Goal: Task Accomplishment & Management: Use online tool/utility

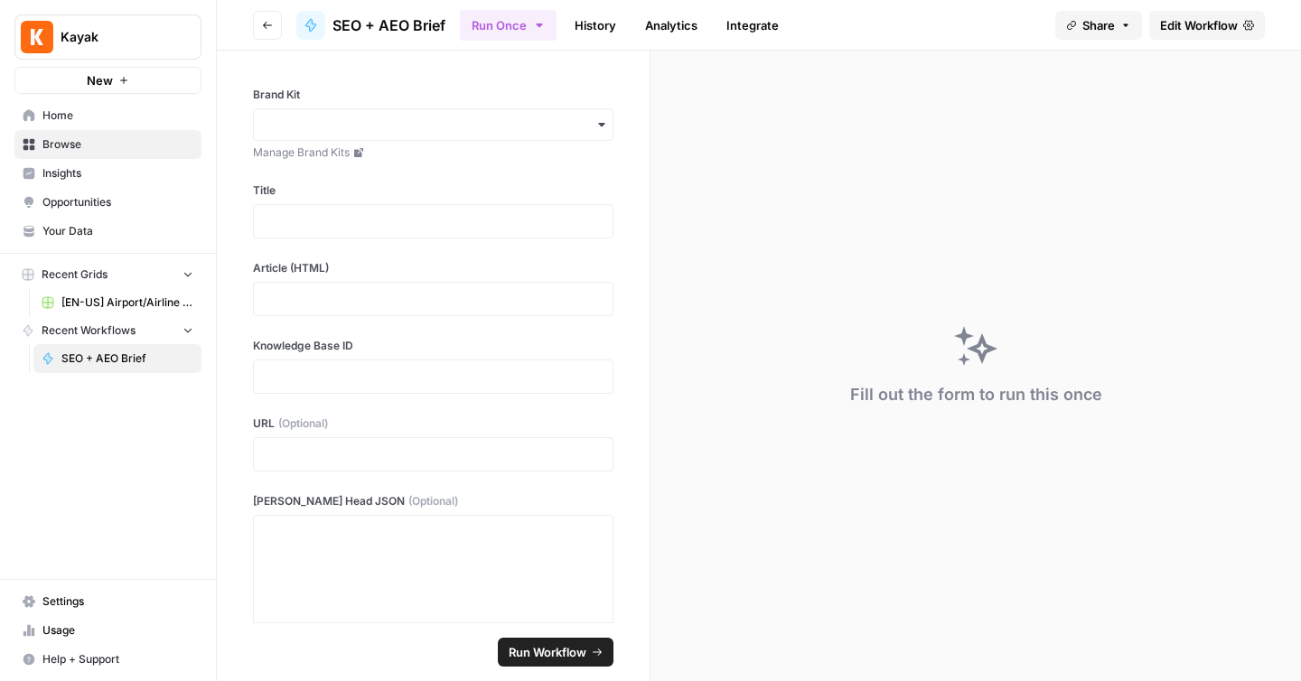
click at [137, 365] on span "SEO + AEO Brief" at bounding box center [127, 358] width 132 height 16
click at [1204, 11] on link "Edit Workflow" at bounding box center [1207, 25] width 116 height 29
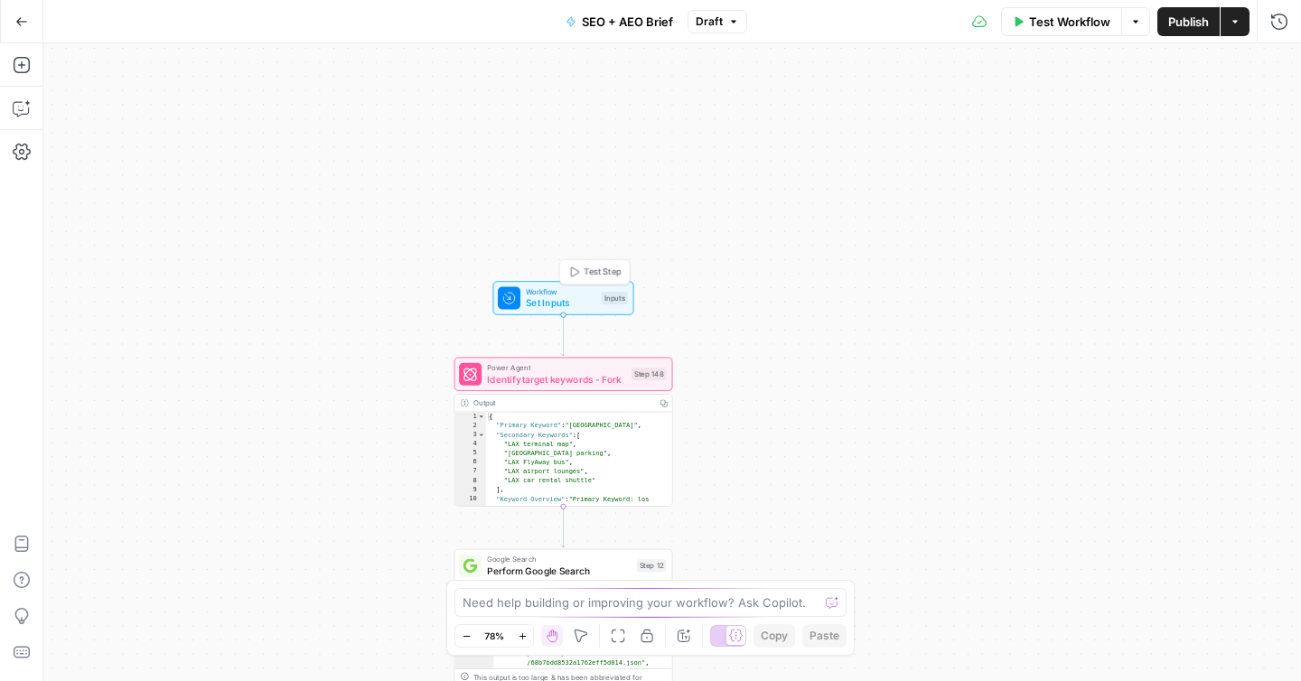
click at [529, 306] on span "Set Inputs" at bounding box center [561, 303] width 70 height 14
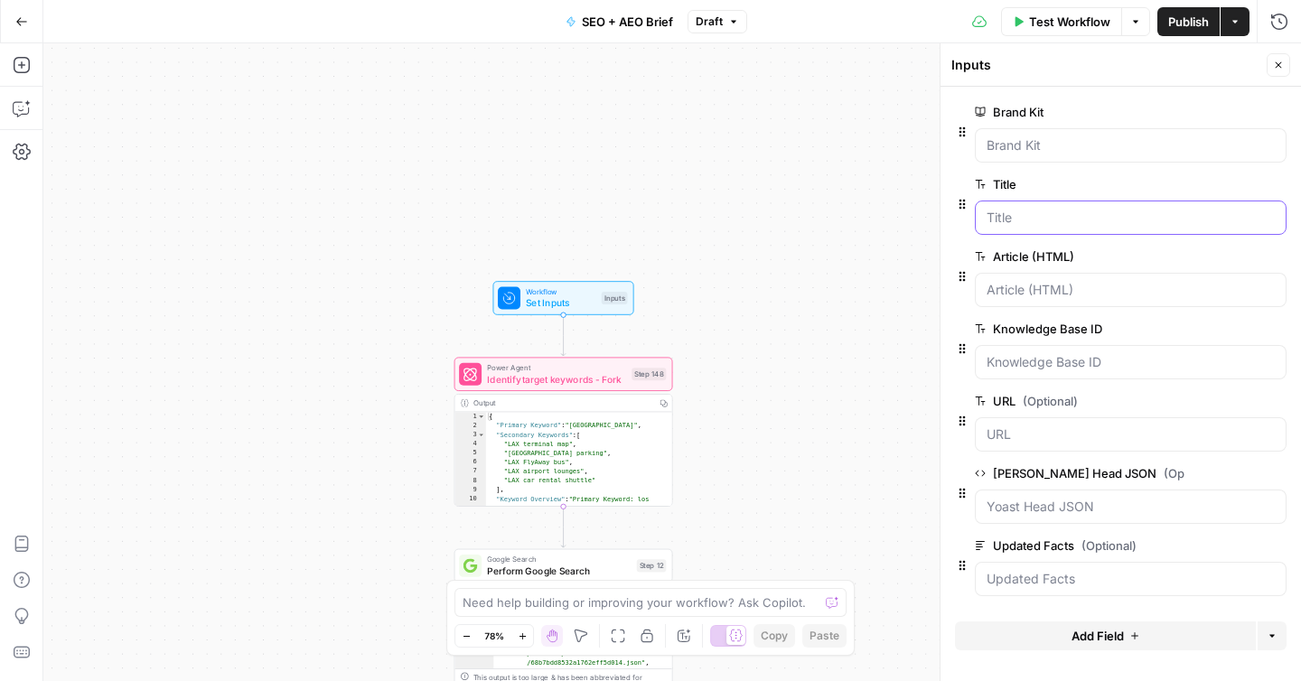
click at [1007, 211] on input "Title" at bounding box center [1130, 218] width 288 height 18
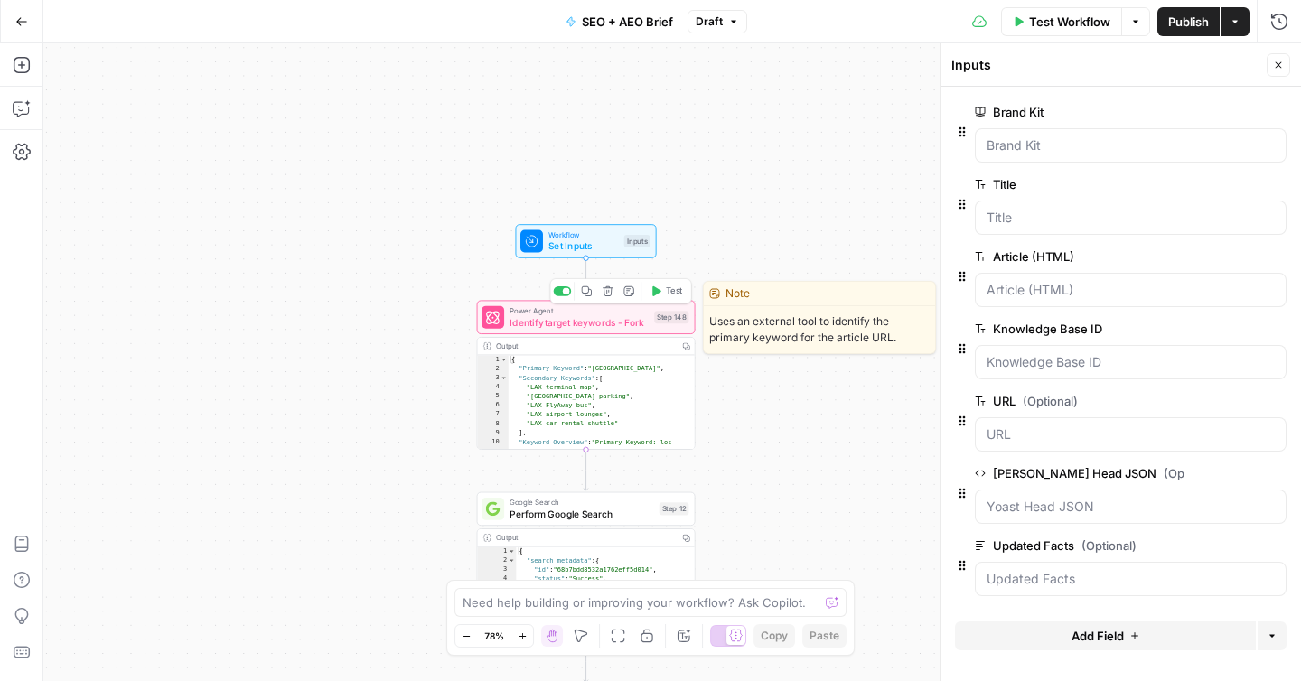
click at [583, 326] on span "Identify target keywords - Fork" at bounding box center [578, 322] width 139 height 14
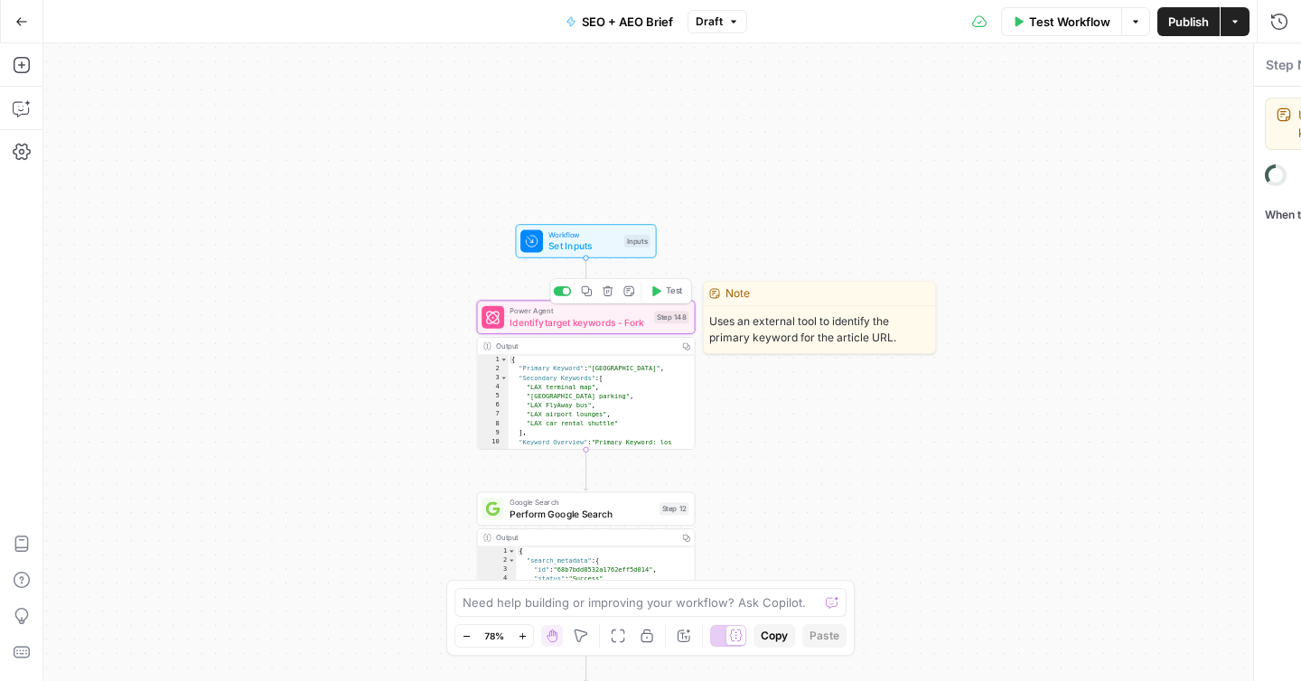
type textarea "Identify target keywords - Fork"
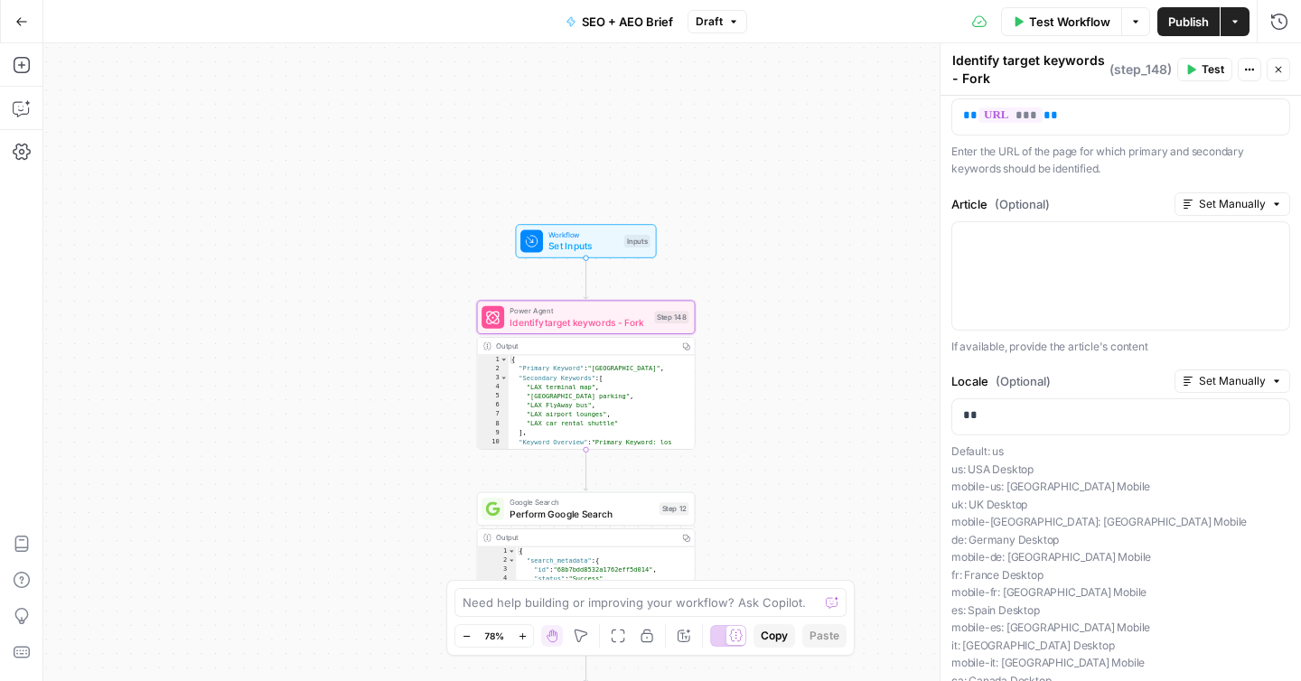
scroll to position [311, 0]
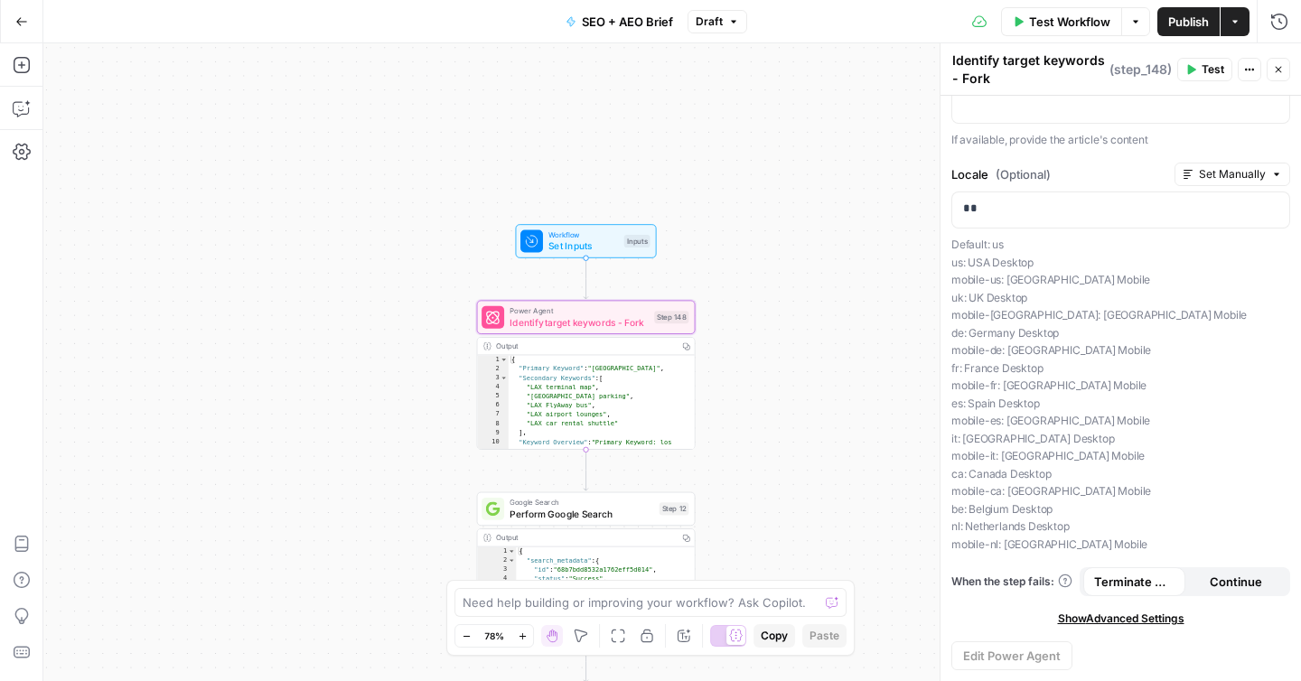
click at [1243, 74] on button "Actions" at bounding box center [1248, 69] width 23 height 23
click at [988, 318] on p "Default: us [GEOGRAPHIC_DATA]: [GEOGRAPHIC_DATA] Desktop mobile-us: [GEOGRAPHIC…" at bounding box center [1120, 394] width 339 height 317
type textarea "**********"
click at [575, 393] on div "{ "Primary Keyword" : "[GEOGRAPHIC_DATA]" , "Secondary Keywords" : [ "LAX termi…" at bounding box center [602, 439] width 187 height 168
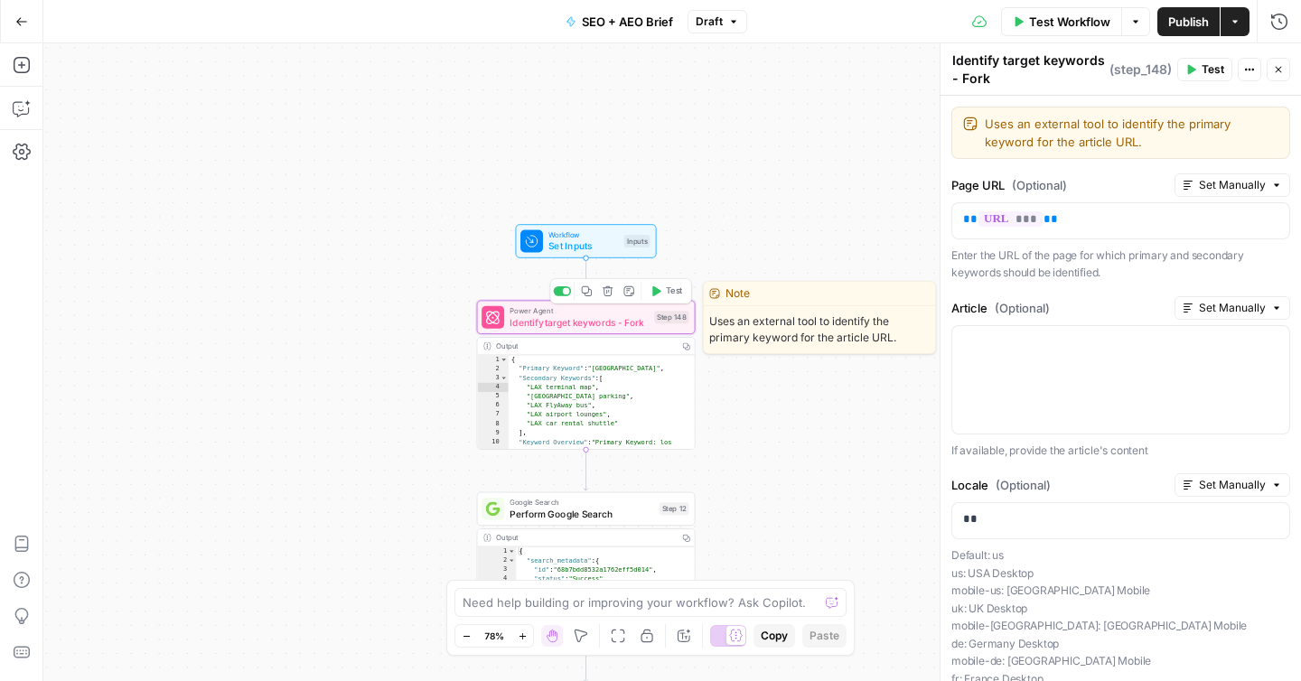
click at [579, 317] on span "Identify target keywords - Fork" at bounding box center [578, 322] width 139 height 14
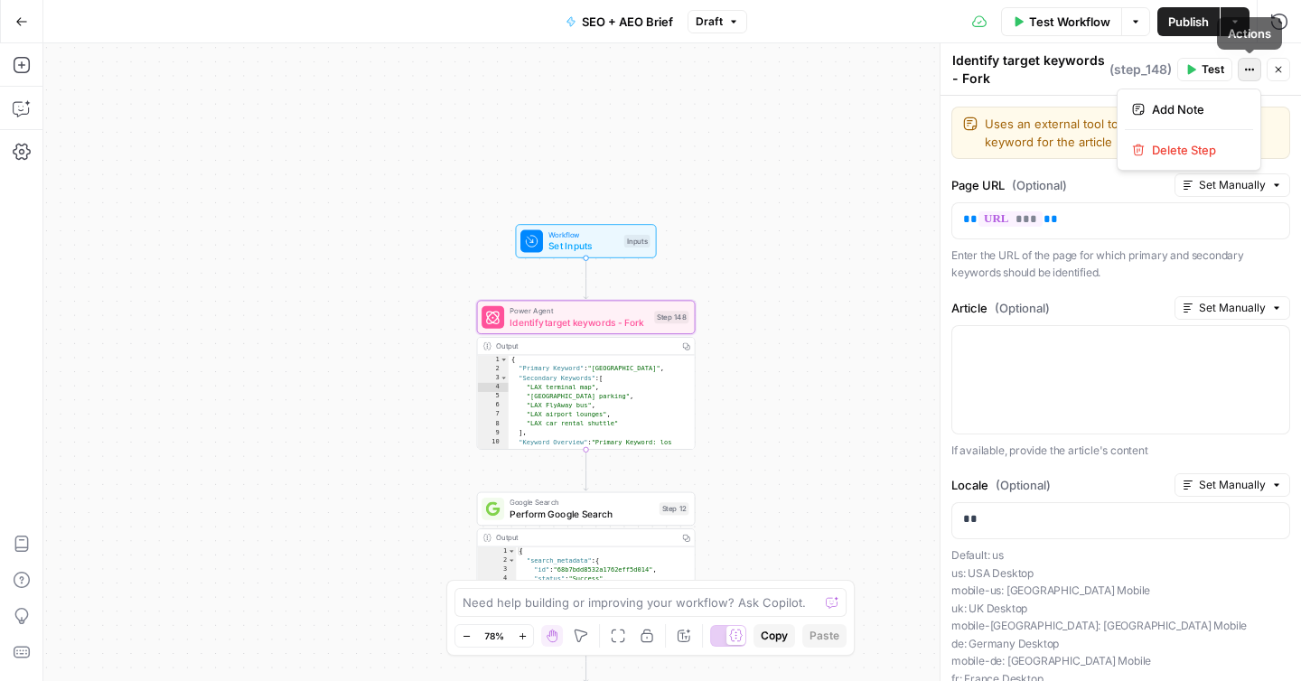
click at [1253, 65] on icon "button" at bounding box center [1249, 69] width 11 height 11
click at [1253, 67] on icon "button" at bounding box center [1249, 69] width 11 height 11
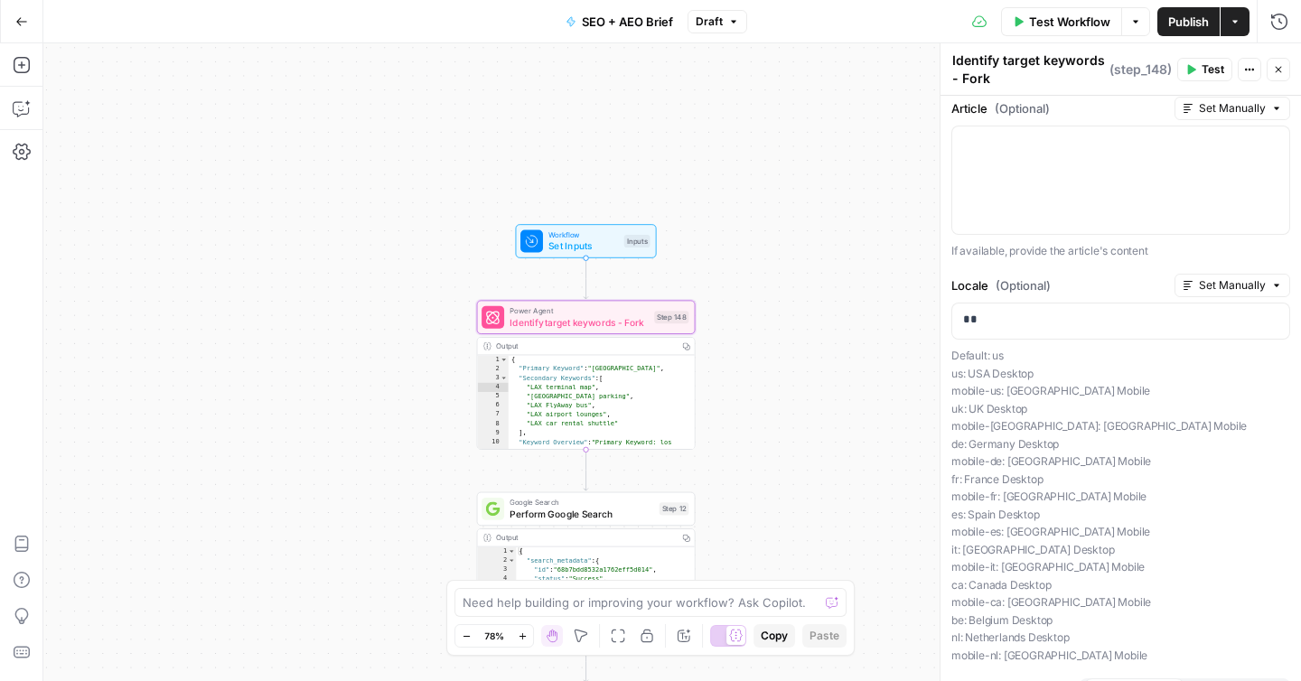
scroll to position [311, 0]
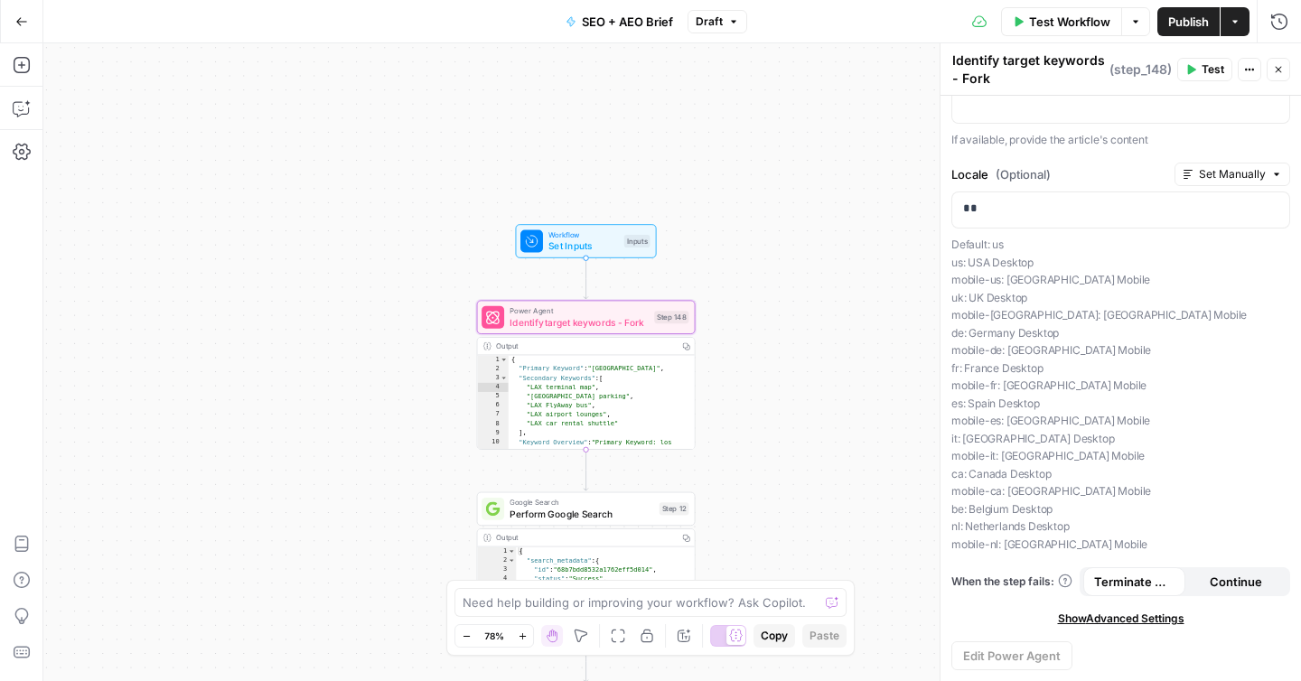
click at [1125, 619] on span "Show Advanced Settings" at bounding box center [1121, 619] width 126 height 16
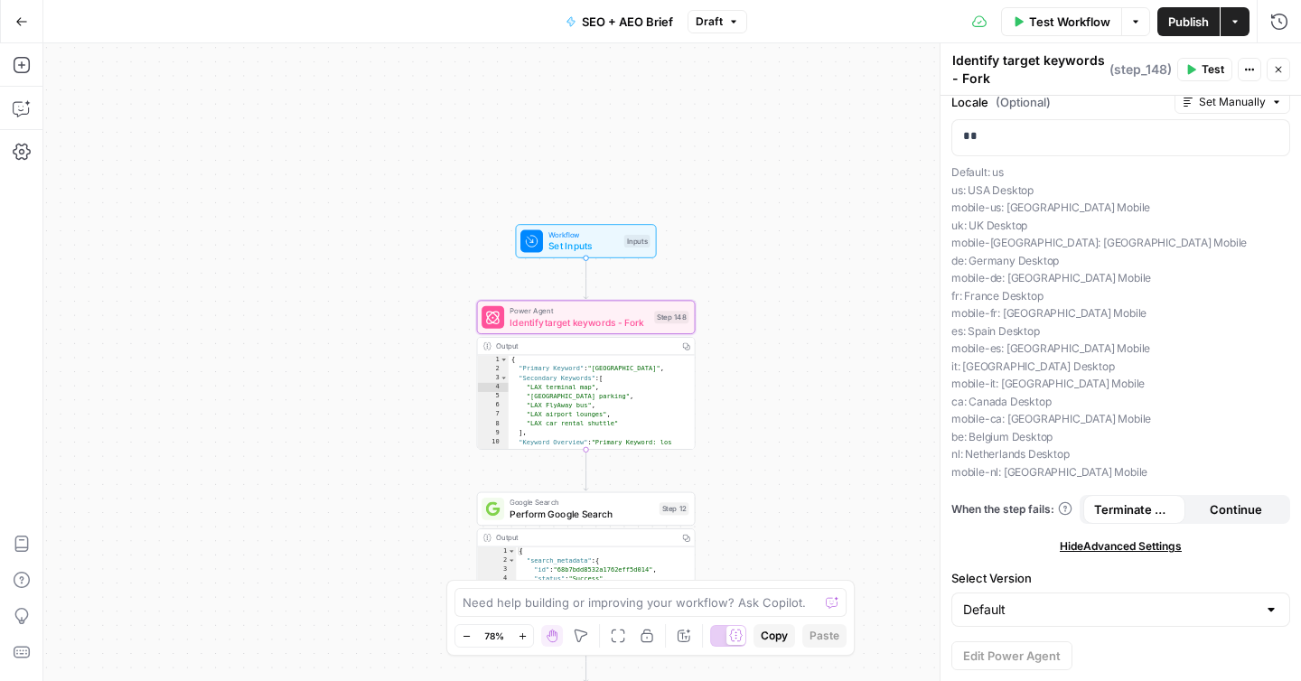
click at [1095, 545] on span "Hide Advanced Settings" at bounding box center [1120, 546] width 122 height 16
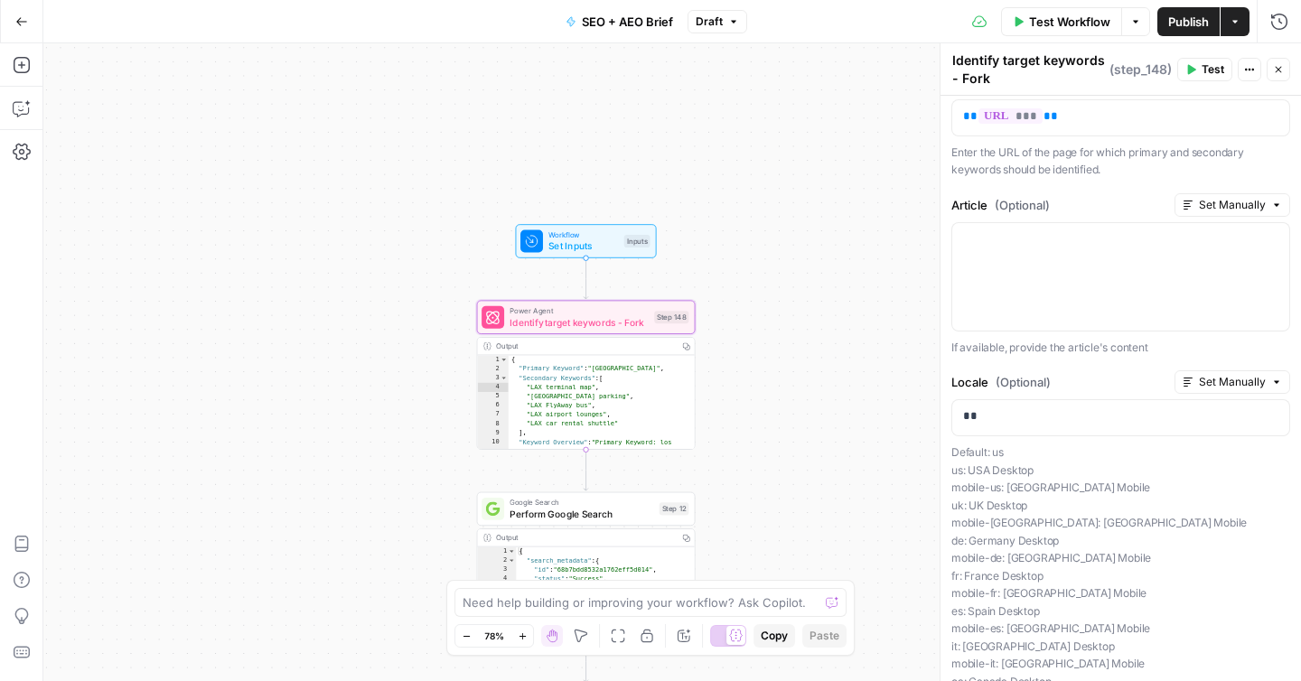
scroll to position [0, 0]
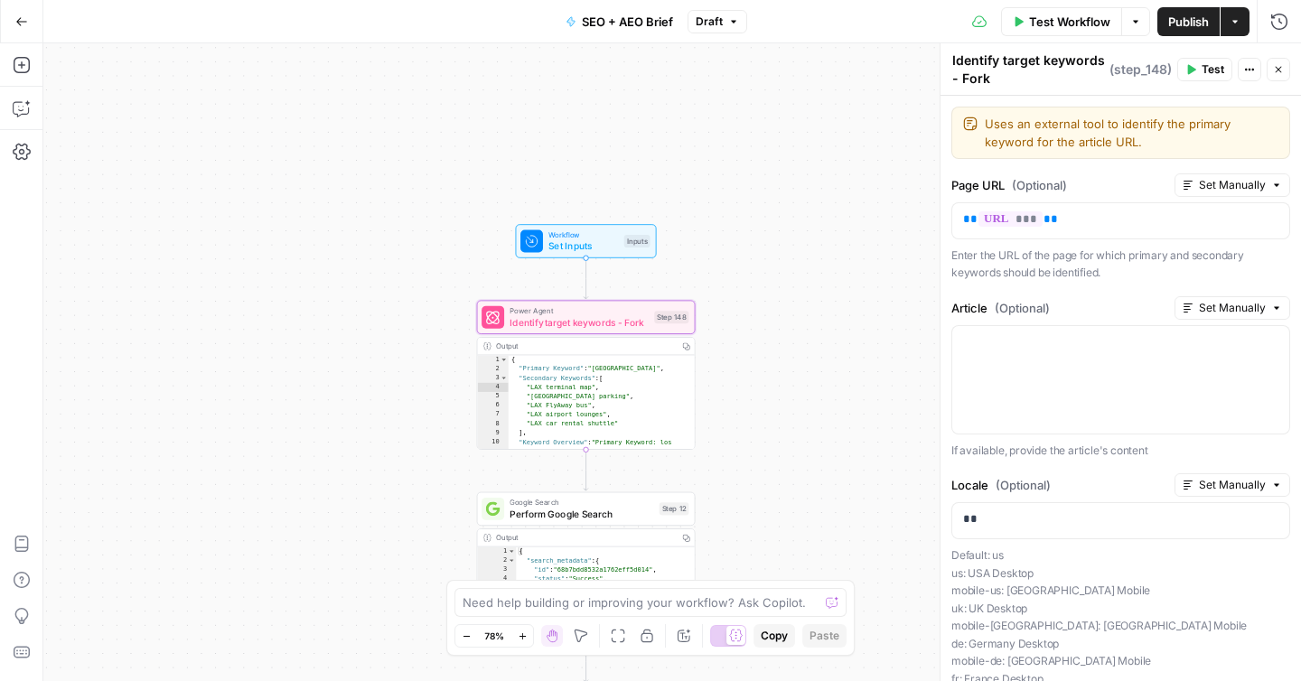
click at [1238, 71] on button "Actions" at bounding box center [1248, 69] width 23 height 23
click at [1111, 72] on span "( step_148 )" at bounding box center [1140, 70] width 62 height 18
click at [575, 231] on span "Workflow" at bounding box center [583, 234] width 70 height 11
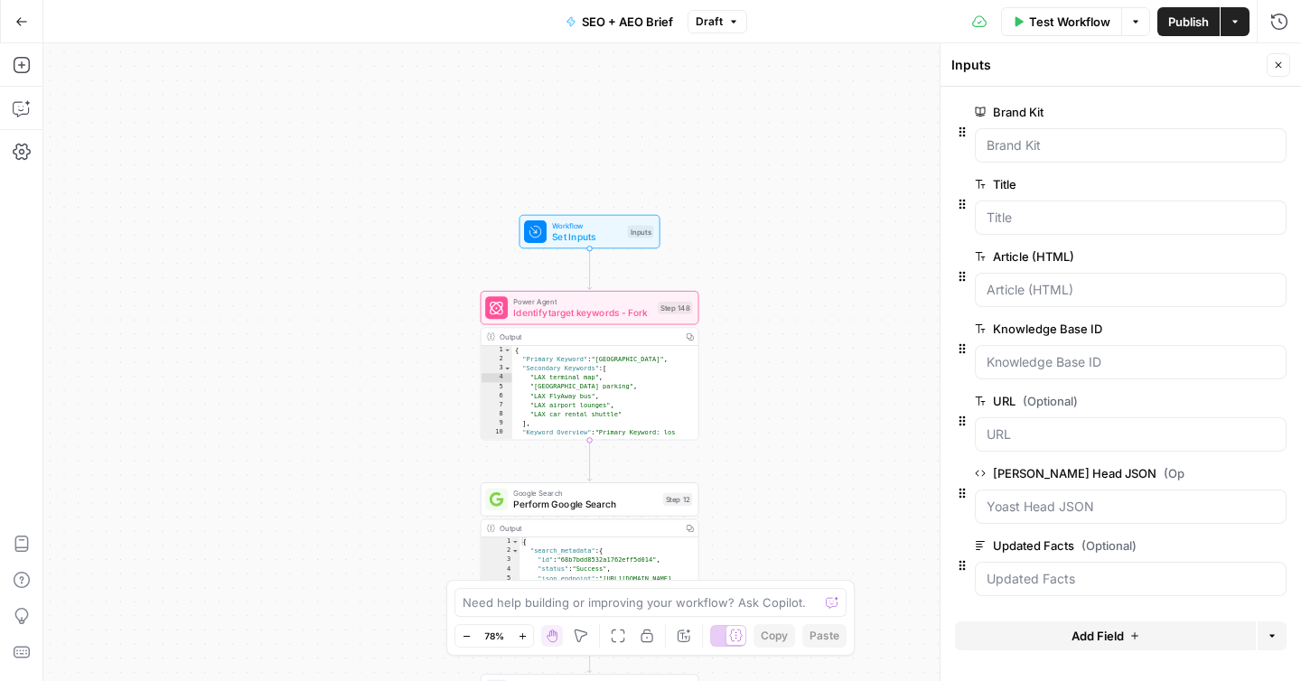
click at [573, 499] on span "Perform Google Search" at bounding box center [585, 505] width 144 height 14
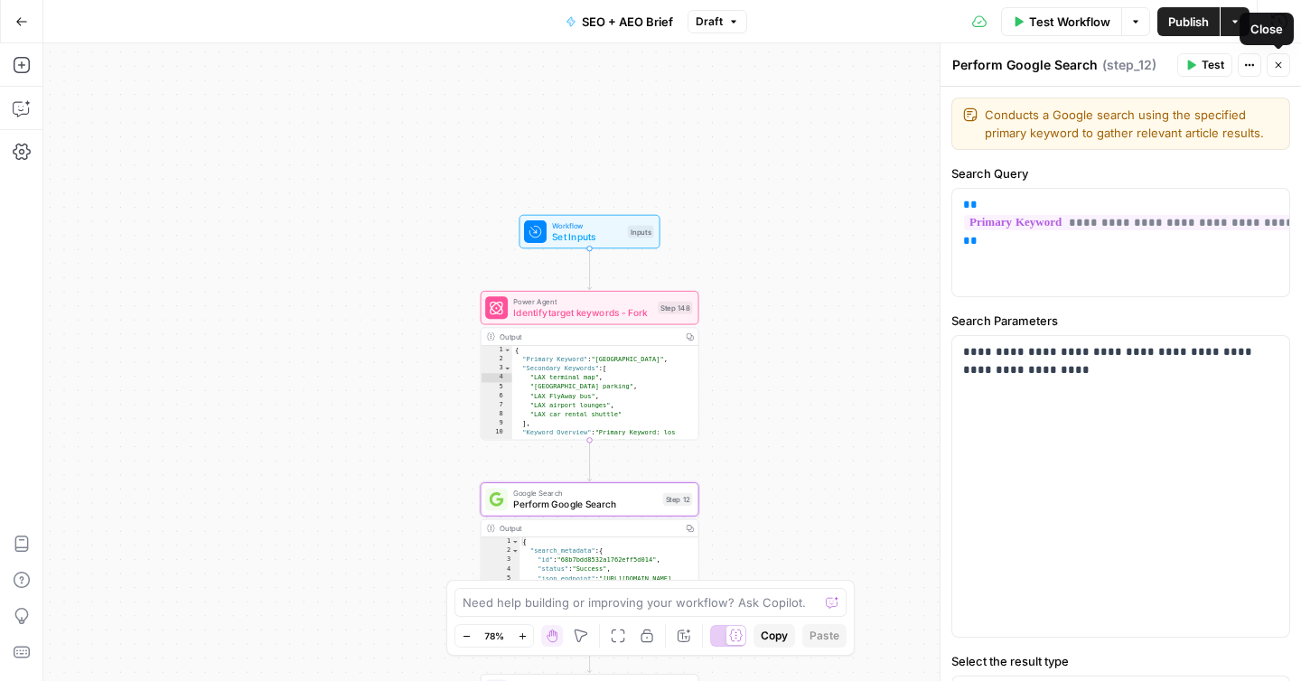
click at [1247, 70] on icon "button" at bounding box center [1249, 65] width 11 height 11
click at [689, 24] on button "Draft" at bounding box center [717, 21] width 60 height 23
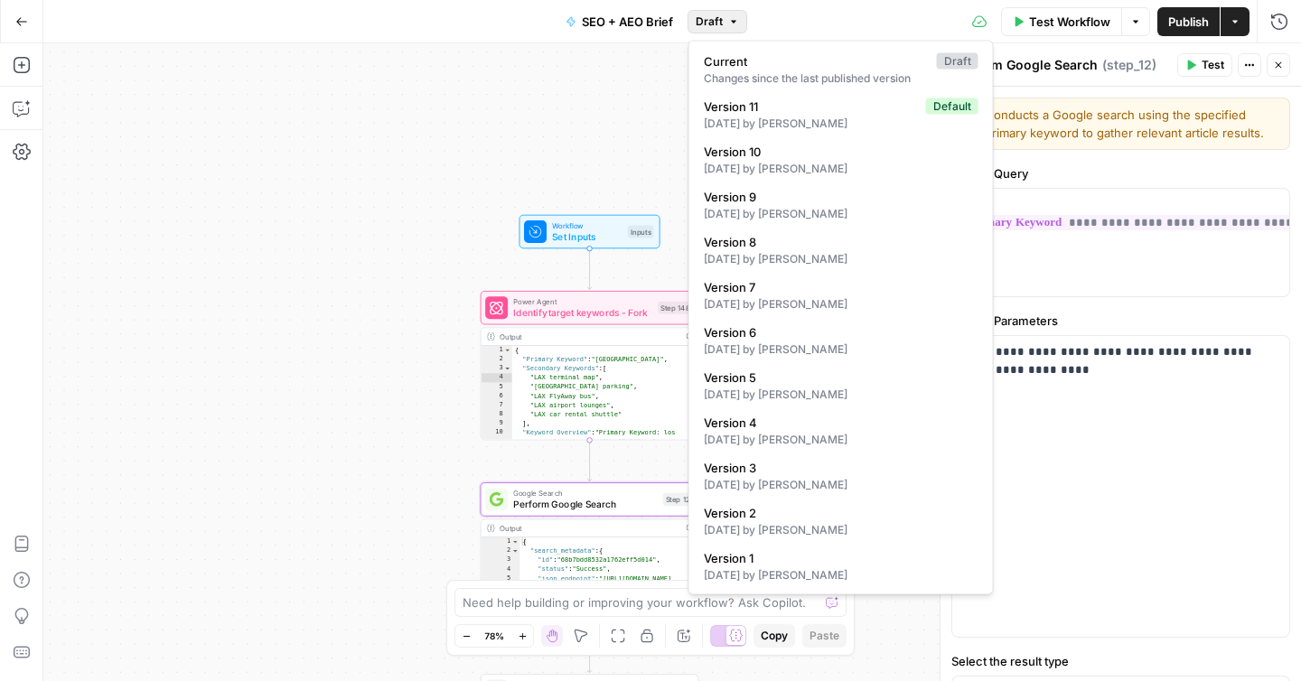
click at [689, 24] on button "Draft" at bounding box center [717, 21] width 60 height 23
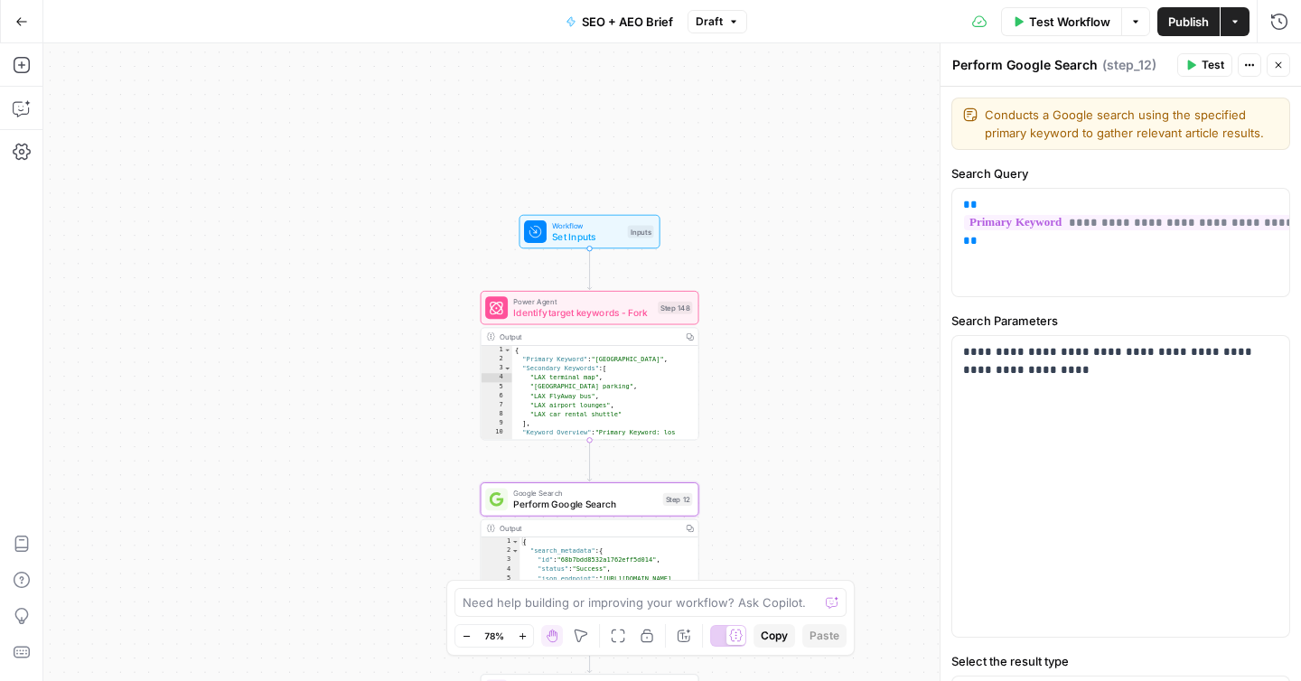
click at [1131, 23] on icon "button" at bounding box center [1135, 21] width 11 height 11
click at [945, 23] on div "Test Workflow Options Publish Actions Run History" at bounding box center [1024, 21] width 555 height 42
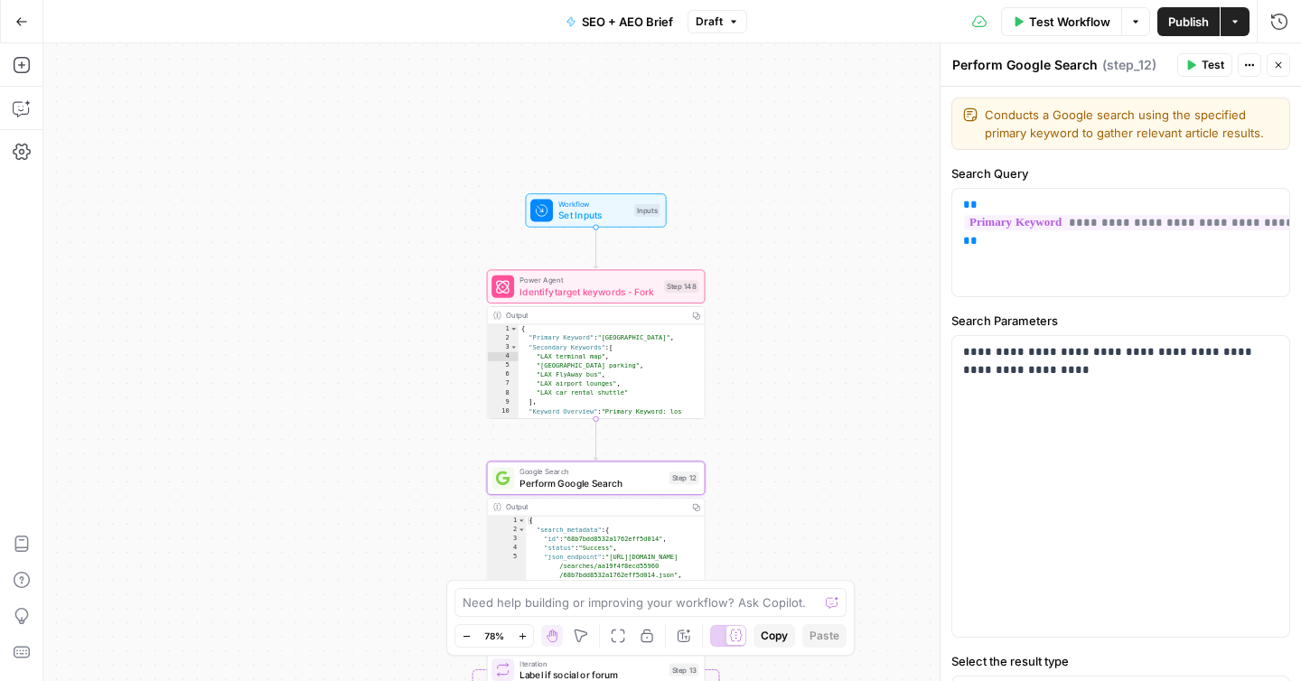
type textarea "**********"
click at [602, 544] on div "{ "search_metadata" : { "id" : "68b7bdd8532a1762eff5d014" , "status" : "Success…" at bounding box center [615, 576] width 179 height 121
click at [689, 483] on div "Step 12" at bounding box center [684, 477] width 30 height 13
type textarea "**********"
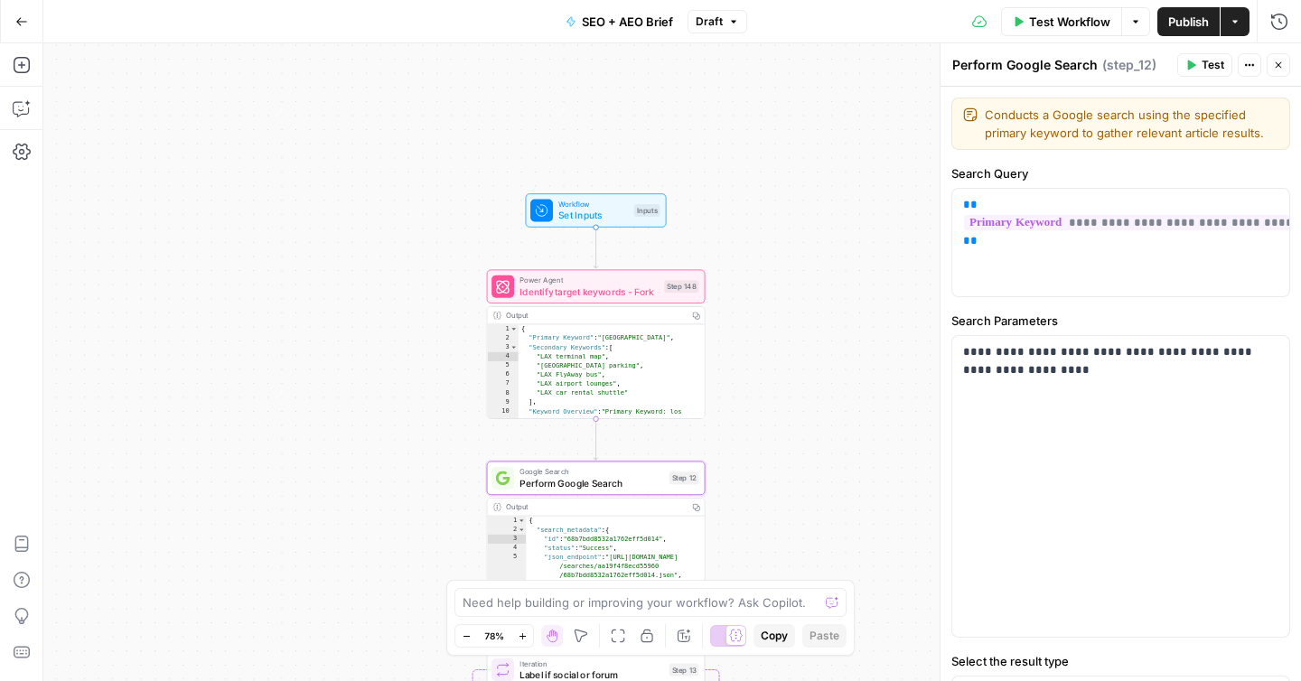
click at [541, 354] on div "{ "Primary Keyword" : "[GEOGRAPHIC_DATA]" , "Secondary Keywords" : [ "LAX termi…" at bounding box center [611, 408] width 187 height 168
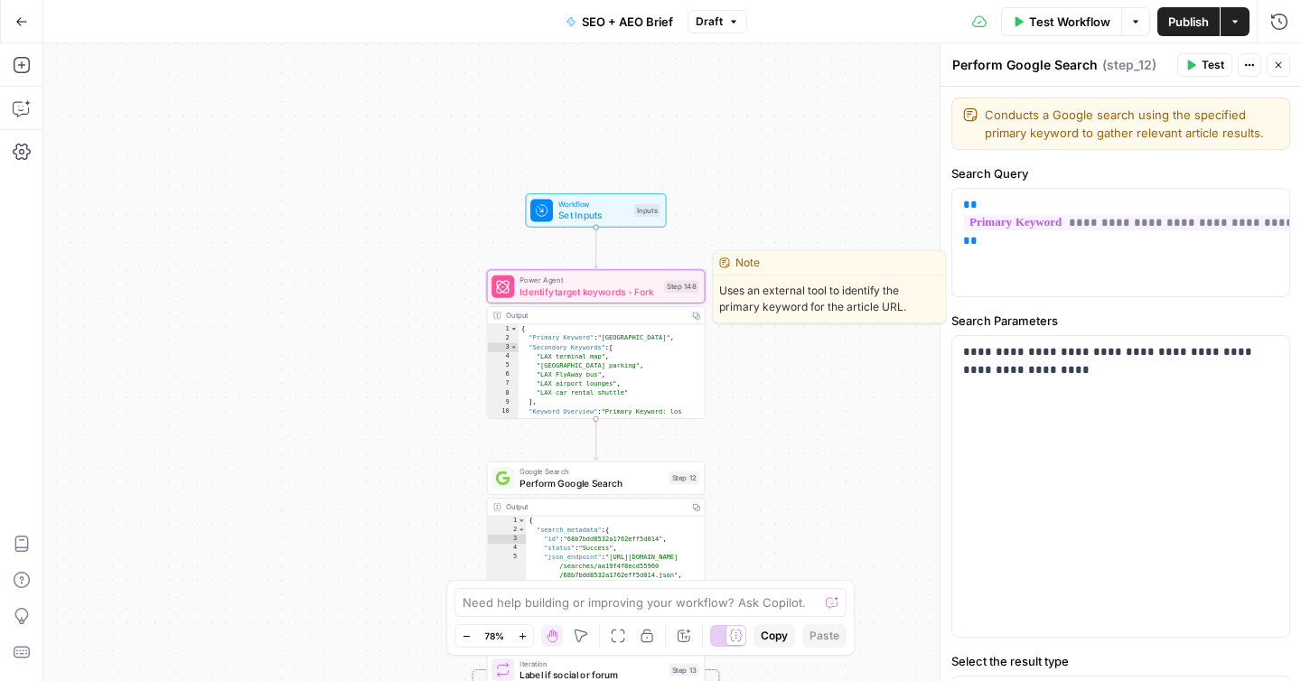
click at [583, 291] on span "Identify target keywords - Fork" at bounding box center [588, 292] width 139 height 14
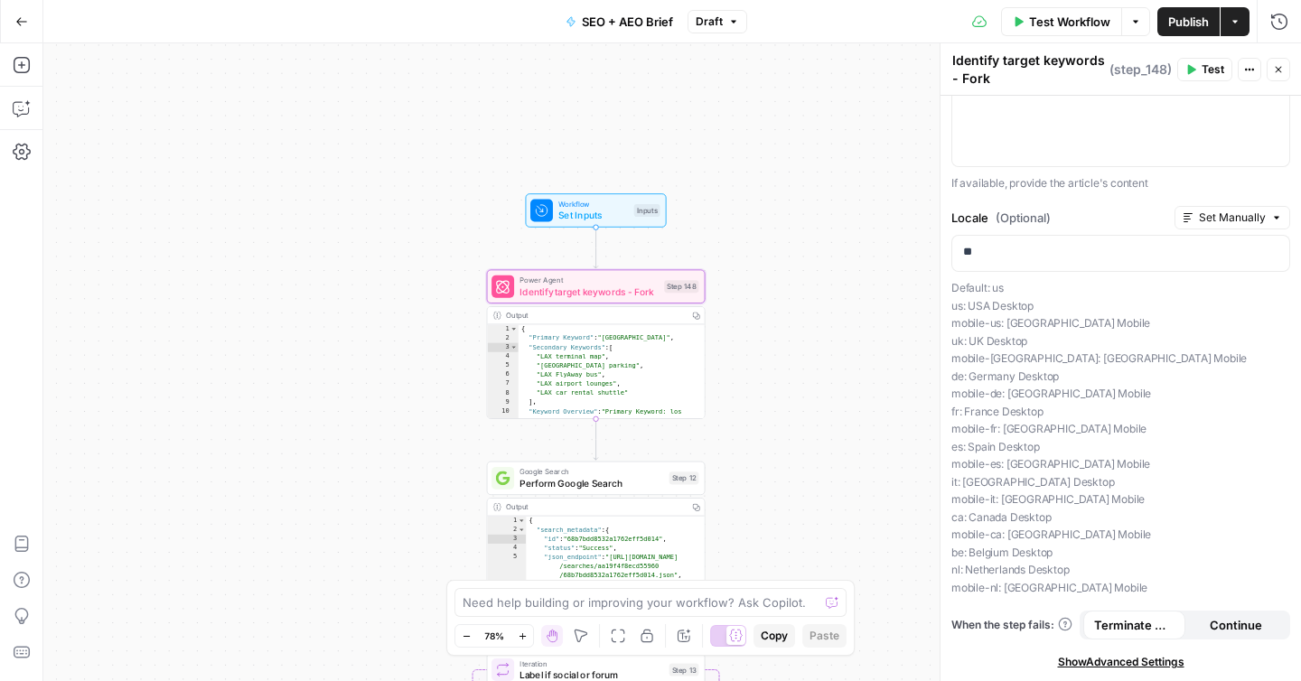
scroll to position [311, 0]
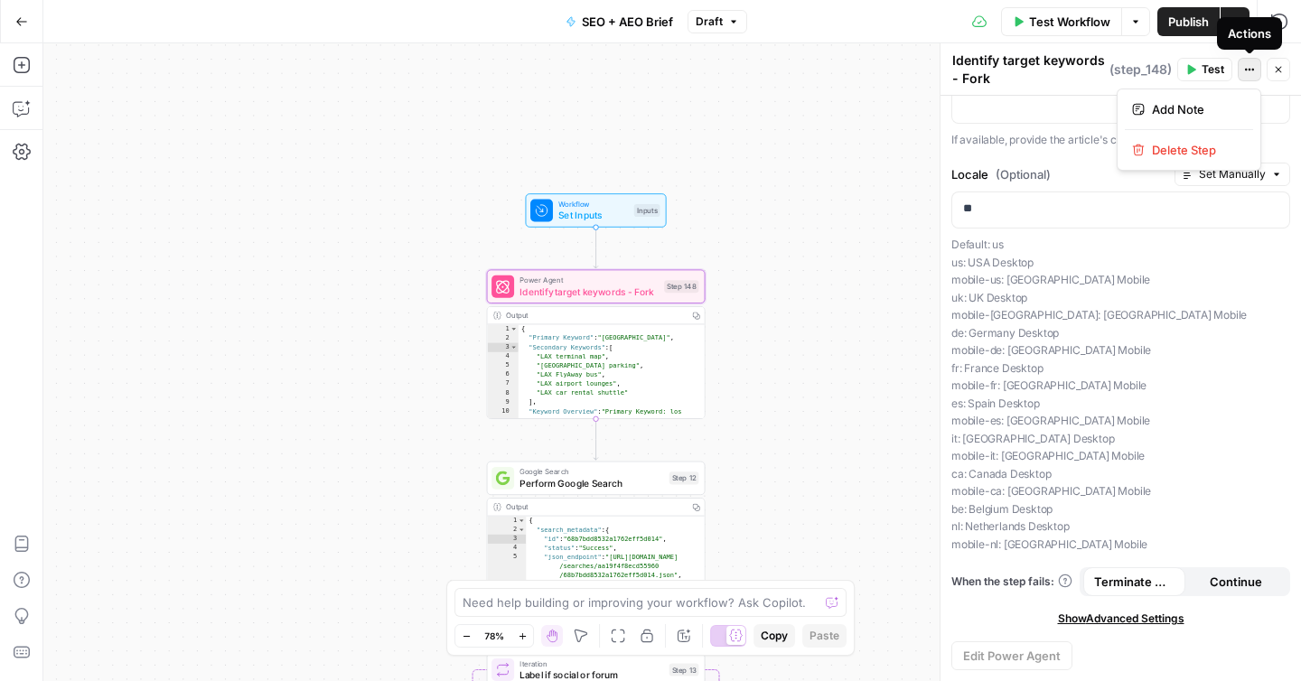
click at [1248, 68] on icon "button" at bounding box center [1249, 69] width 11 height 11
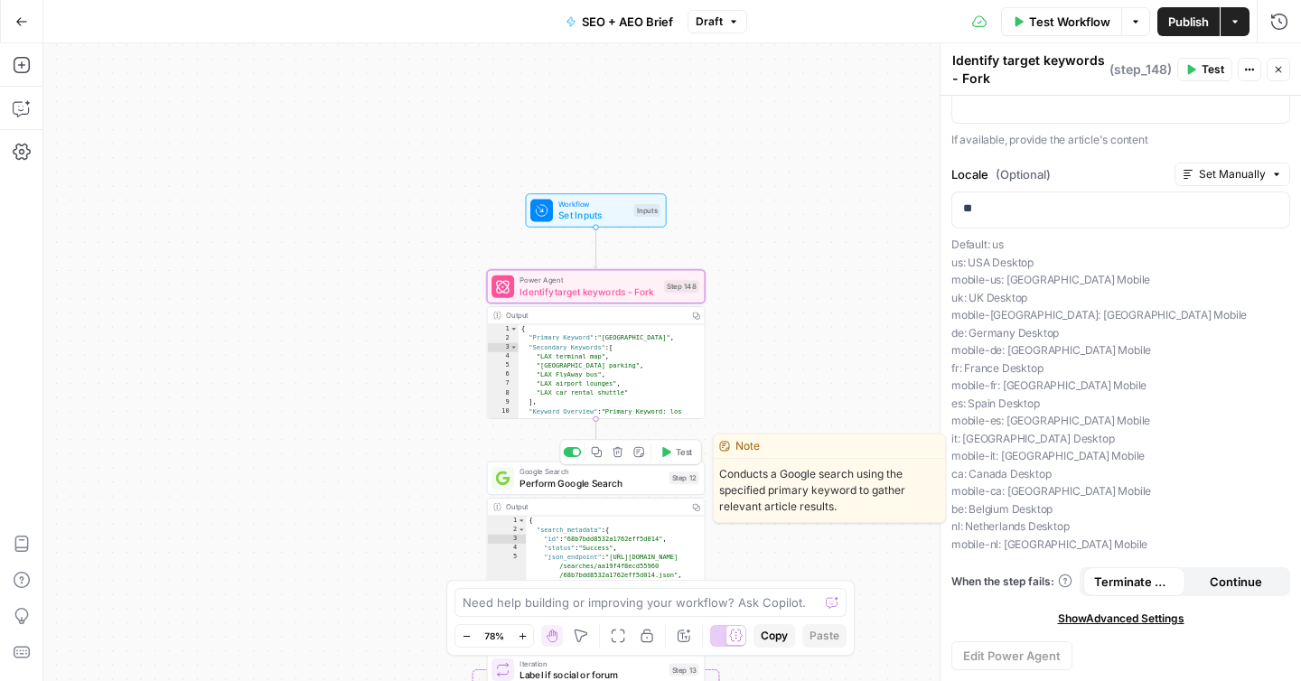
click at [553, 474] on span "Google Search" at bounding box center [591, 471] width 144 height 11
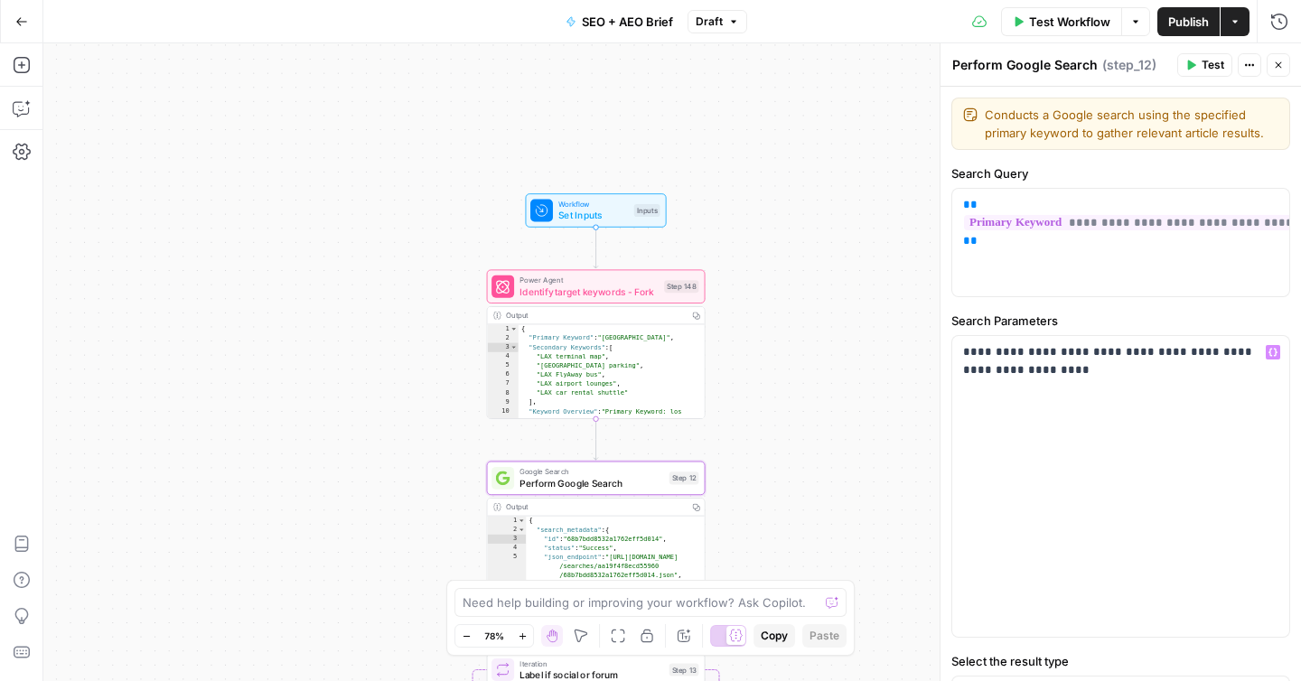
scroll to position [83, 0]
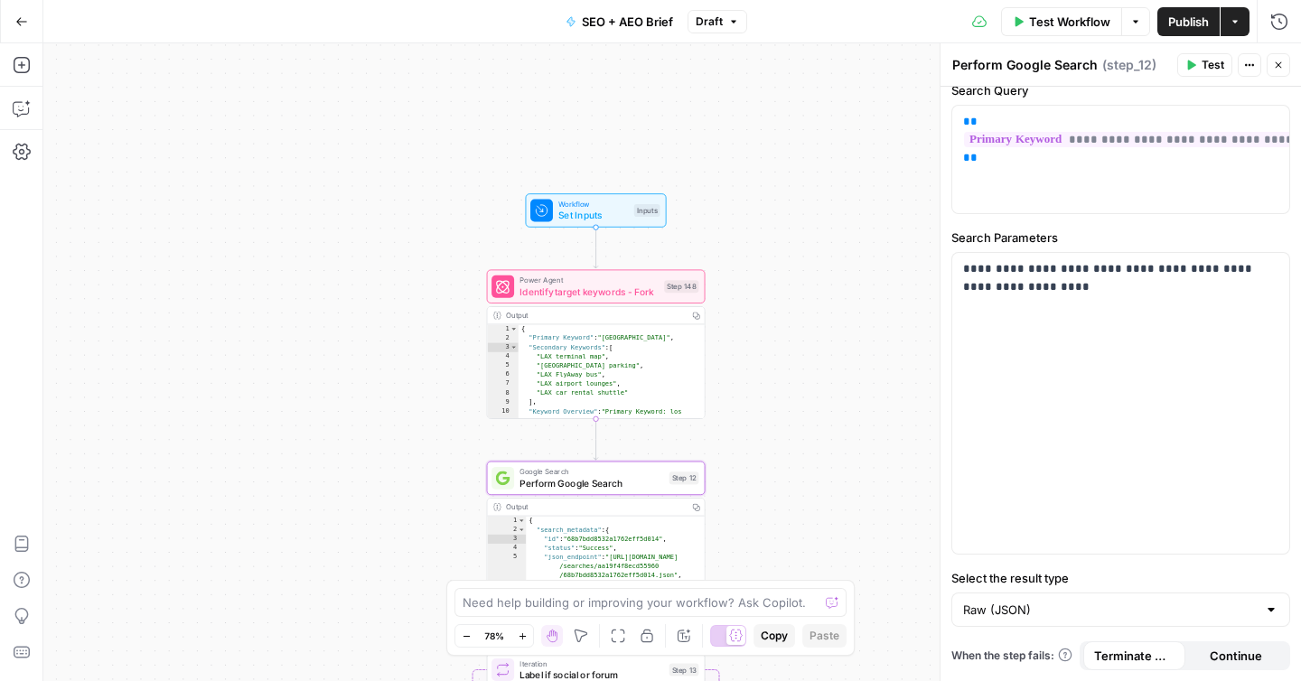
click at [637, 547] on div "{ "search_metadata" : { "id" : "68b7bdd8532a1762eff5d014" , "status" : "Success…" at bounding box center [615, 576] width 179 height 121
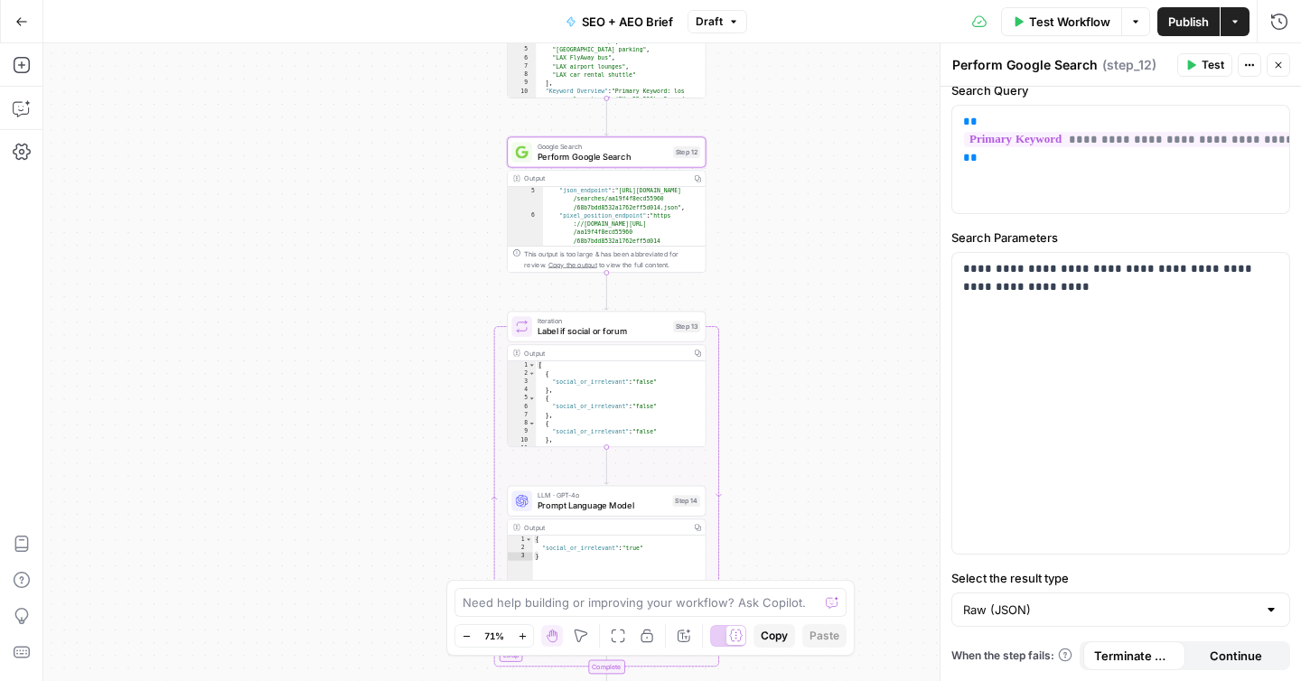
type textarea "*"
click at [666, 444] on div "[ { "social_or_irrelevant" : "false" } , { "social_or_irrelevant" : "false" } ,…" at bounding box center [621, 412] width 170 height 103
click at [655, 323] on span "Iteration" at bounding box center [602, 320] width 131 height 10
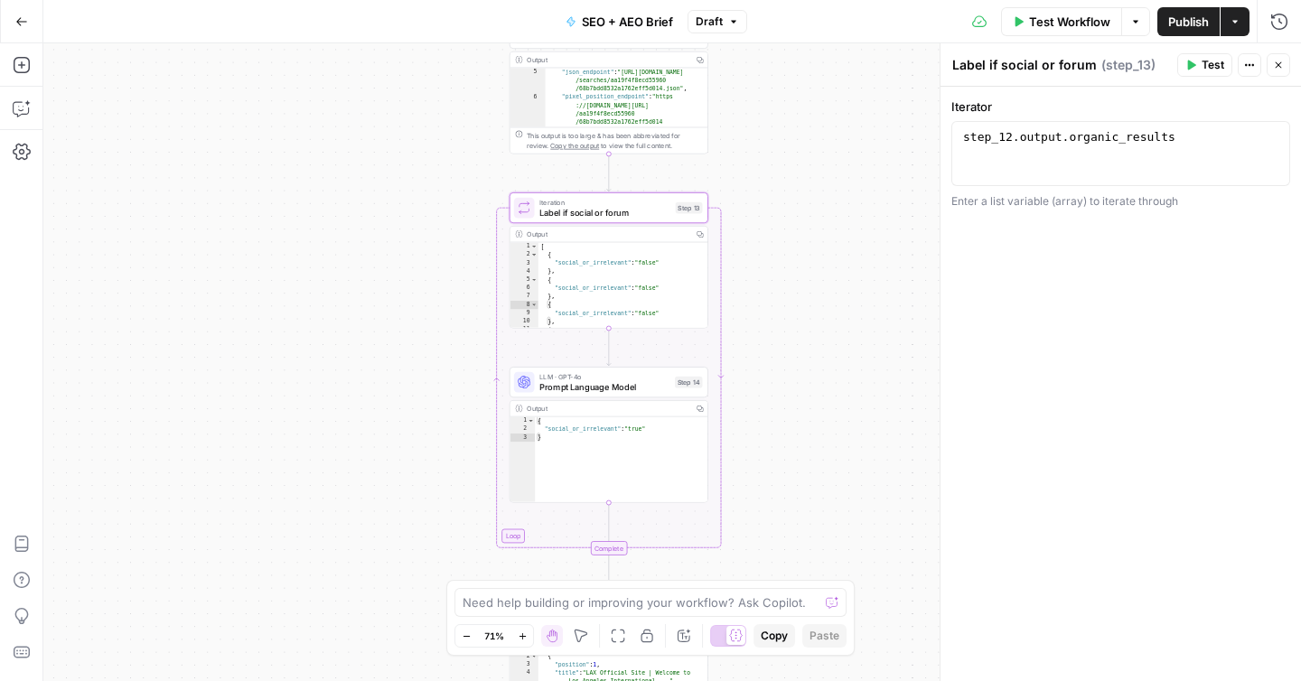
click at [644, 380] on span "Prompt Language Model" at bounding box center [604, 386] width 130 height 13
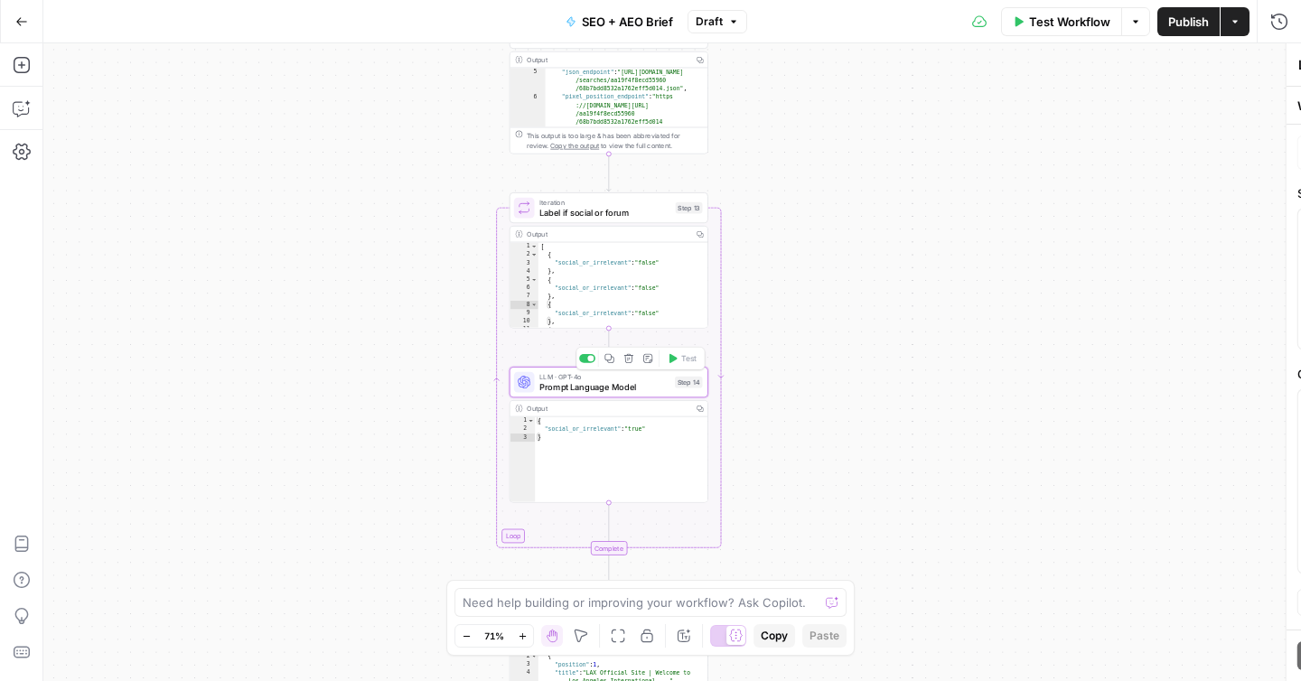
type textarea "Prompt Language Model"
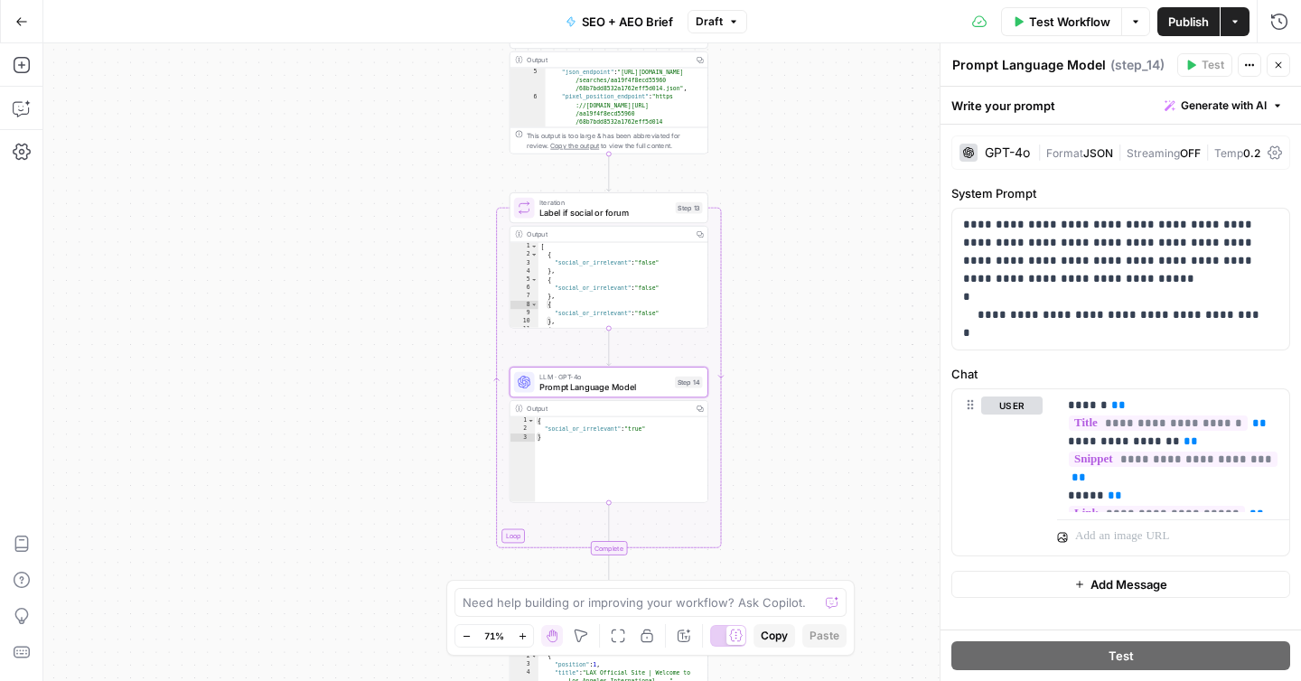
click at [831, 176] on div "**********" at bounding box center [671, 362] width 1257 height 638
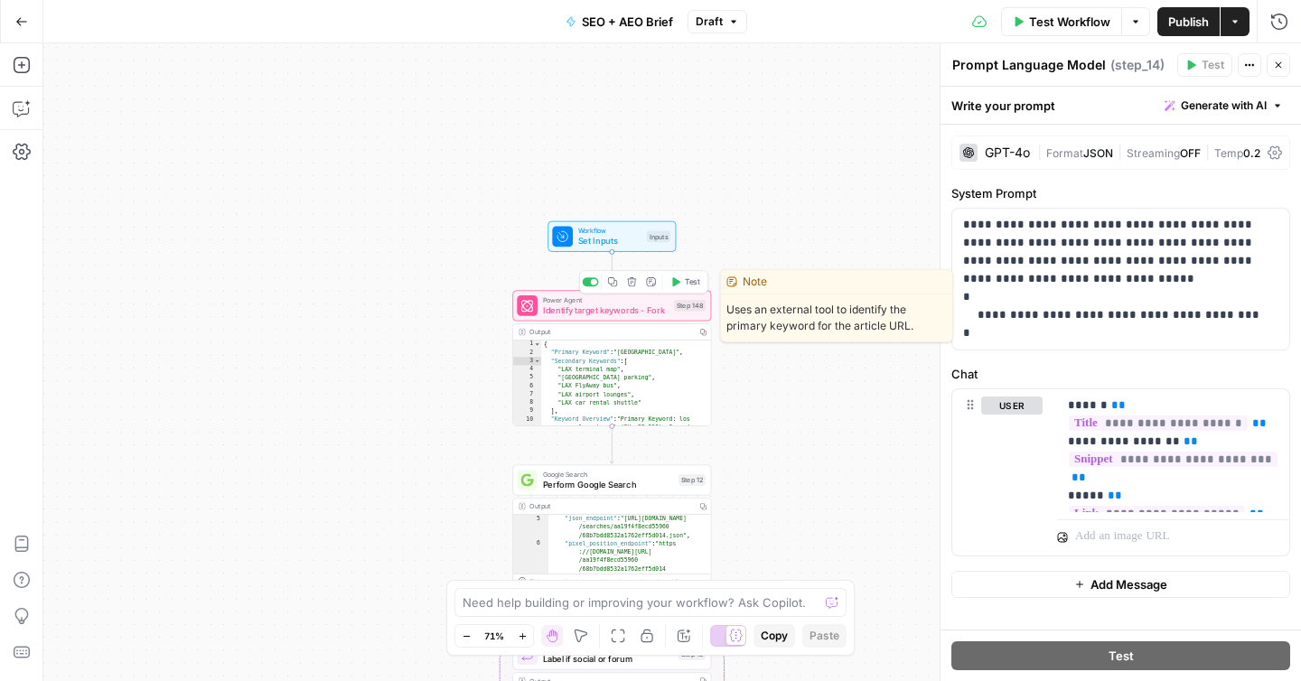
click at [524, 304] on icon at bounding box center [527, 306] width 12 height 12
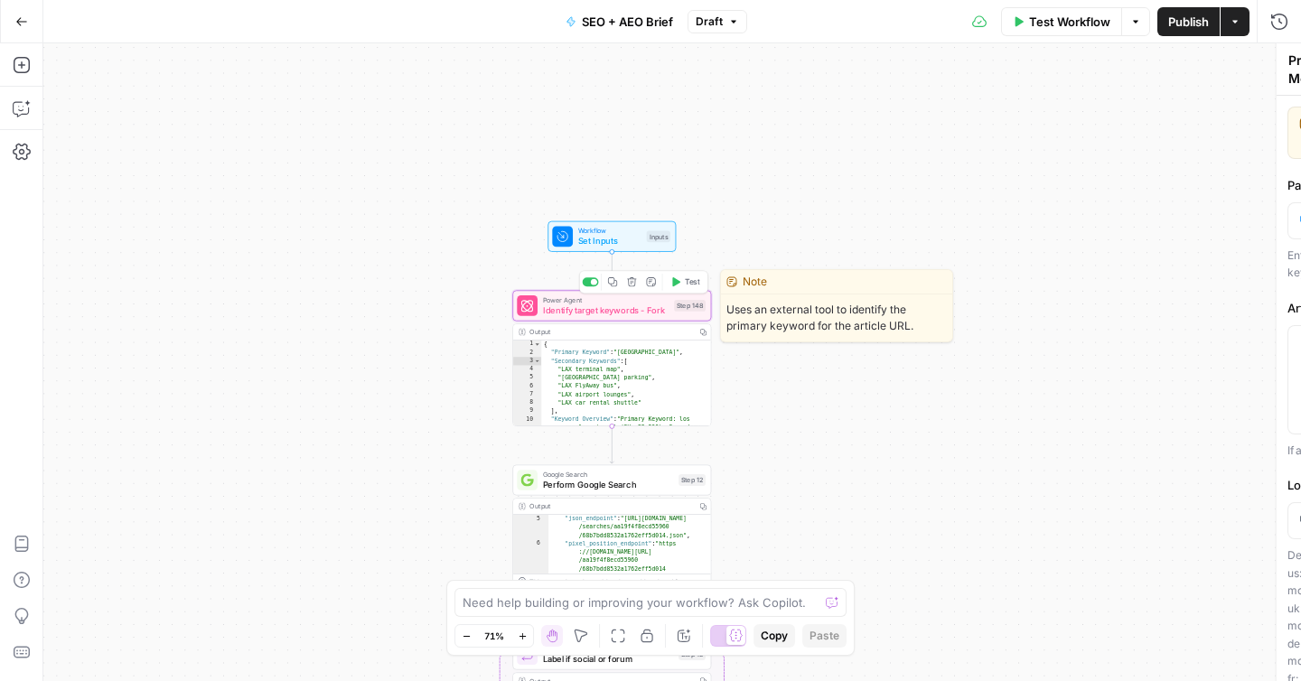
type textarea "Identify target keywords - Fork"
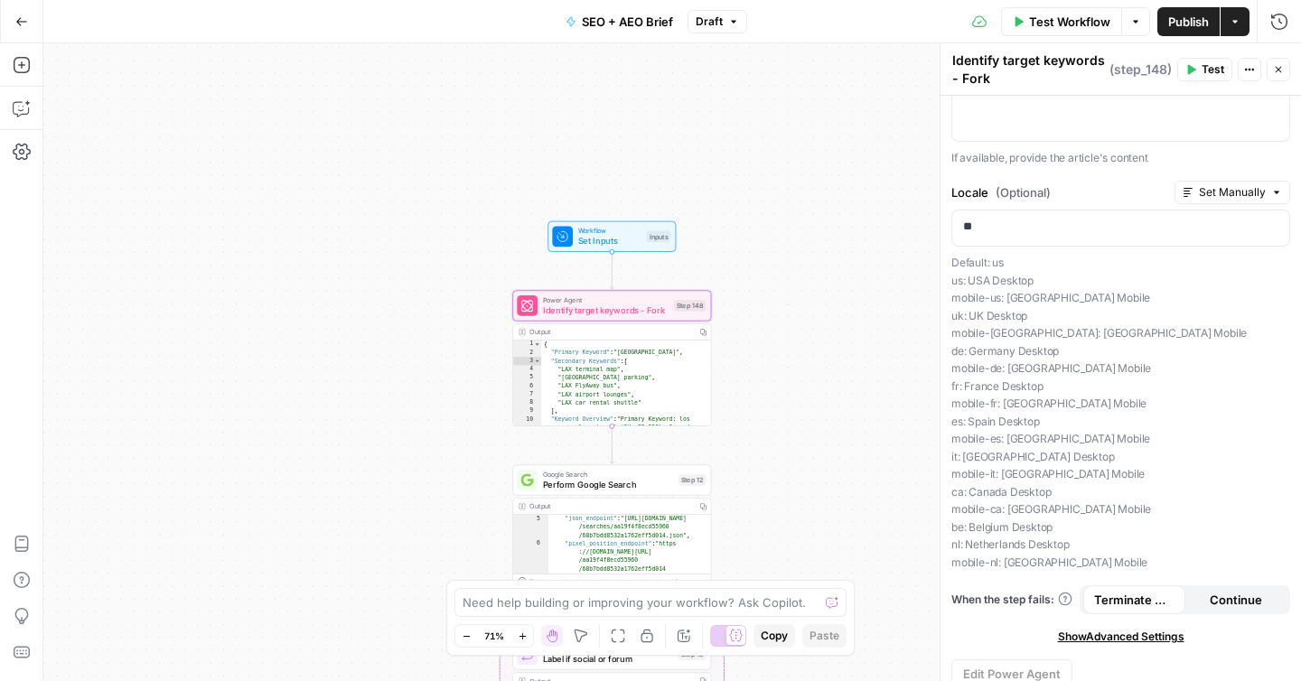
scroll to position [311, 0]
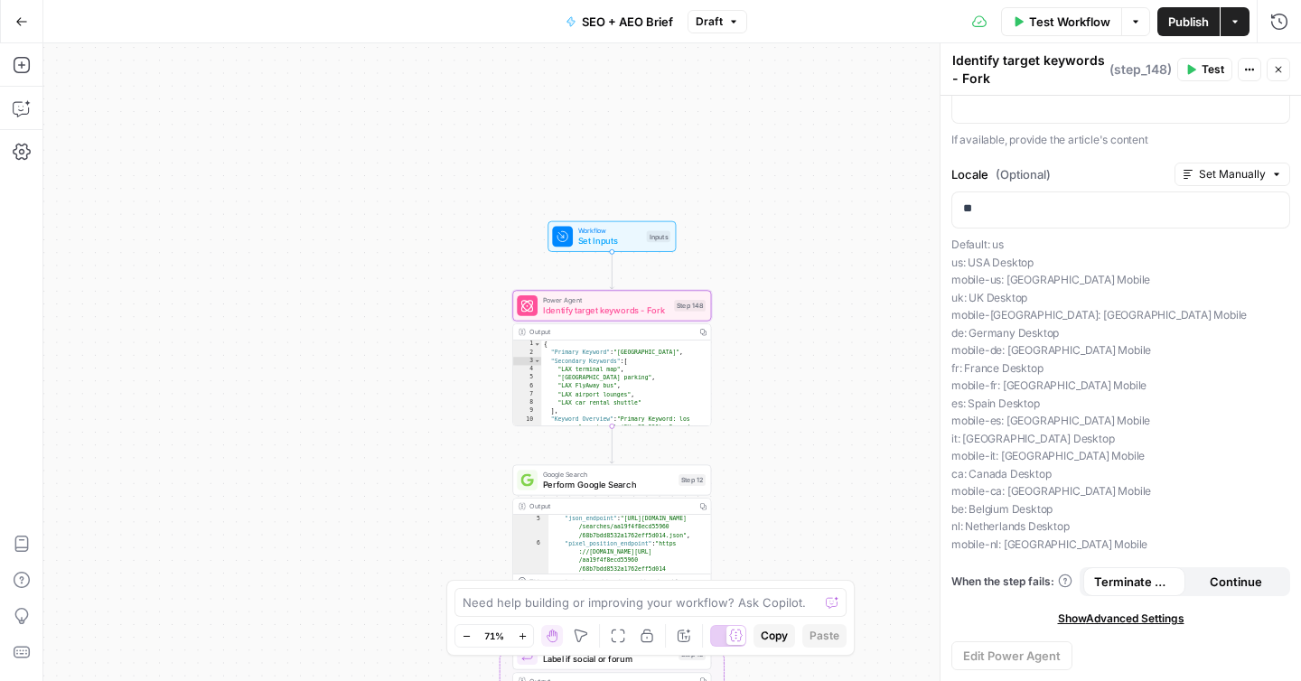
type textarea "**********"
click at [666, 387] on div "{ "Primary Keyword" : "[GEOGRAPHIC_DATA]" , "Secondary Keywords" : [ "LAX termi…" at bounding box center [626, 418] width 170 height 154
